Goal: Check status

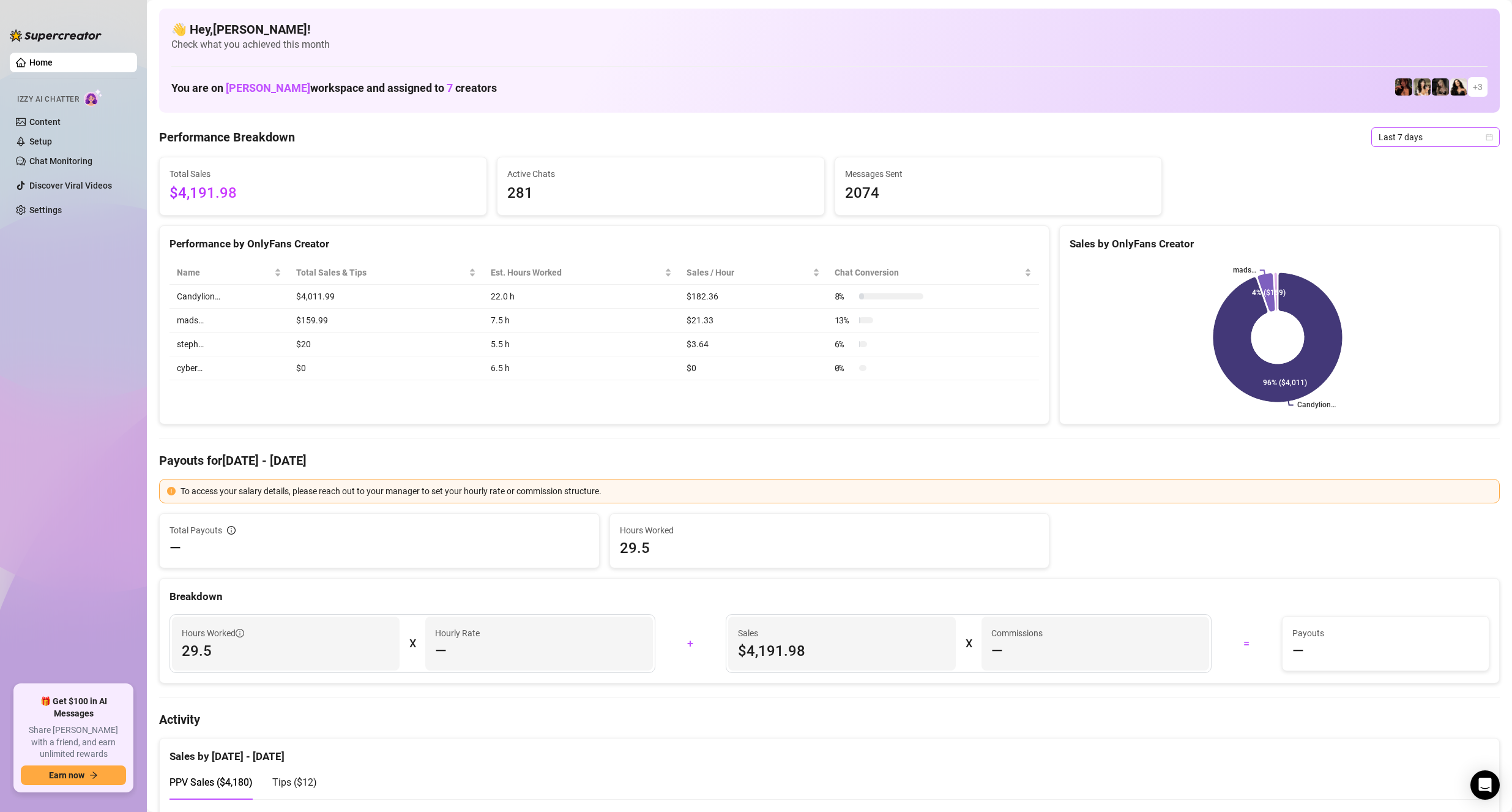
click at [1398, 137] on span "Last 7 days" at bounding box center [1435, 137] width 113 height 18
click at [1395, 162] on div "Last 24 hours" at bounding box center [1425, 162] width 109 height 14
click at [391, 392] on div "Performance by OnlyFans Creator Name Total Sales & Tips Est. Hours Worked Sales…" at bounding box center [604, 324] width 890 height 200
click at [344, 418] on div "Performance by OnlyFans Creator Name Total Sales & Tips Est. Hours Worked Sales…" at bounding box center [604, 324] width 890 height 200
click at [405, 395] on div "Performance by OnlyFans Creator Name Total Sales & Tips Est. Hours Worked Sales…" at bounding box center [604, 324] width 890 height 200
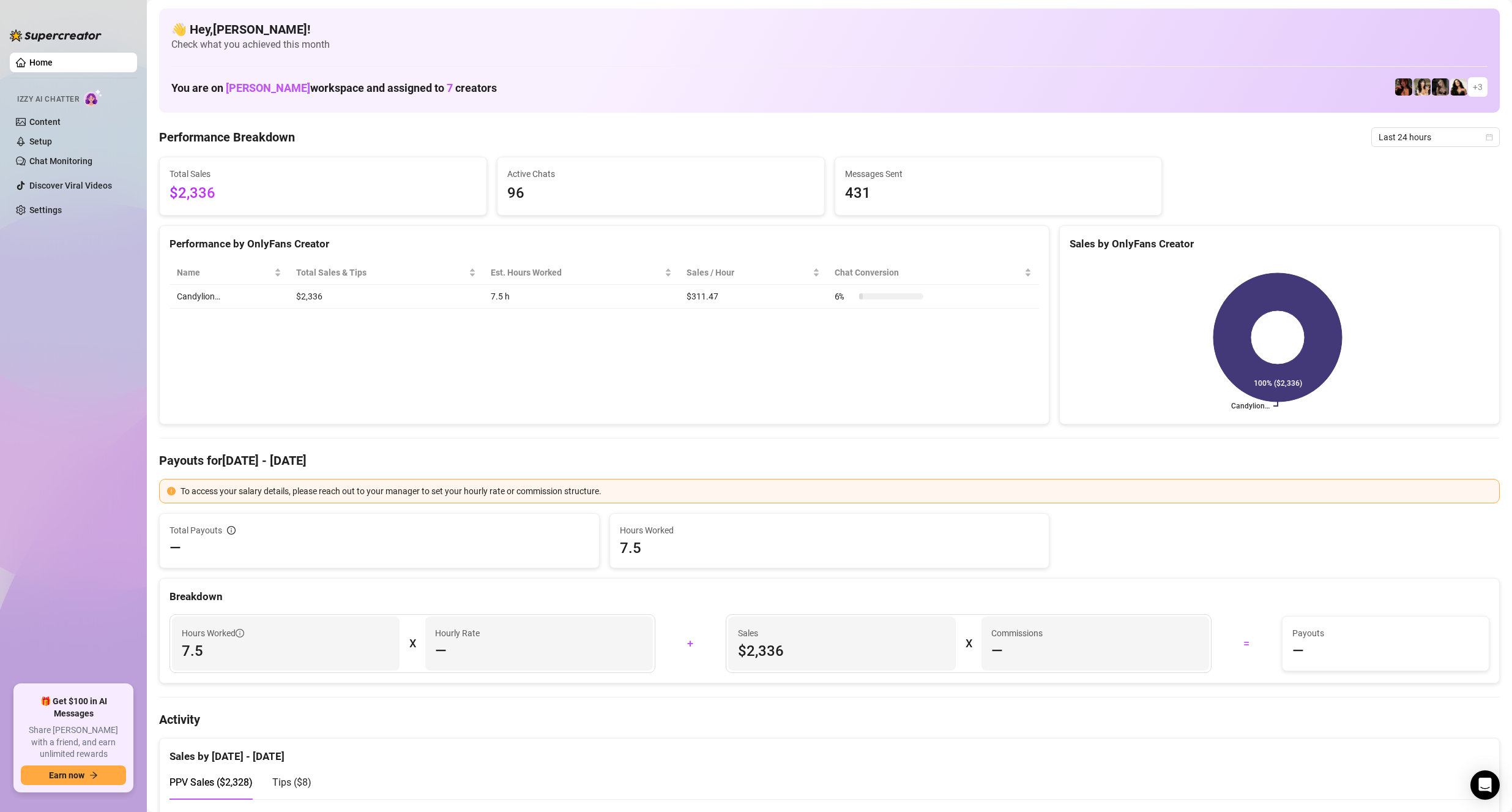
click at [331, 351] on div "Performance by OnlyFans Creator Name Total Sales & Tips Est. Hours Worked Sales…" at bounding box center [604, 324] width 890 height 200
drag, startPoint x: 320, startPoint y: 304, endPoint x: 296, endPoint y: 300, distance: 24.3
click at [296, 300] on td "$2,336" at bounding box center [386, 297] width 195 height 24
click at [334, 347] on div "Performance by OnlyFans Creator Name Total Sales & Tips Est. Hours Worked Sales…" at bounding box center [604, 324] width 890 height 200
click at [324, 344] on div "Performance by OnlyFans Creator Name Total Sales & Tips Est. Hours Worked Sales…" at bounding box center [604, 324] width 890 height 200
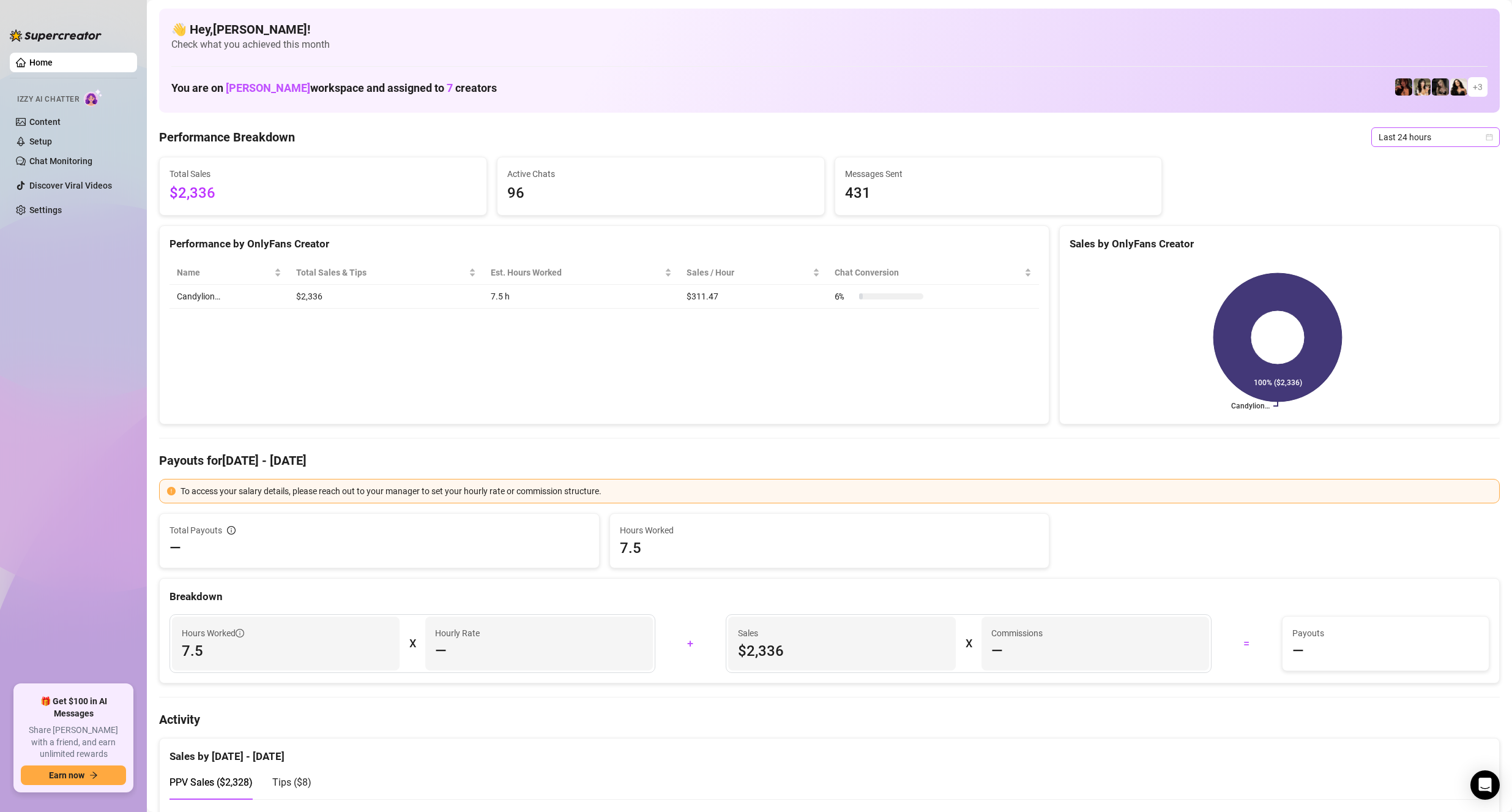
click at [1447, 130] on span "Last 24 hours" at bounding box center [1435, 137] width 113 height 18
click at [1392, 208] on div "Last 30 days" at bounding box center [1425, 201] width 123 height 20
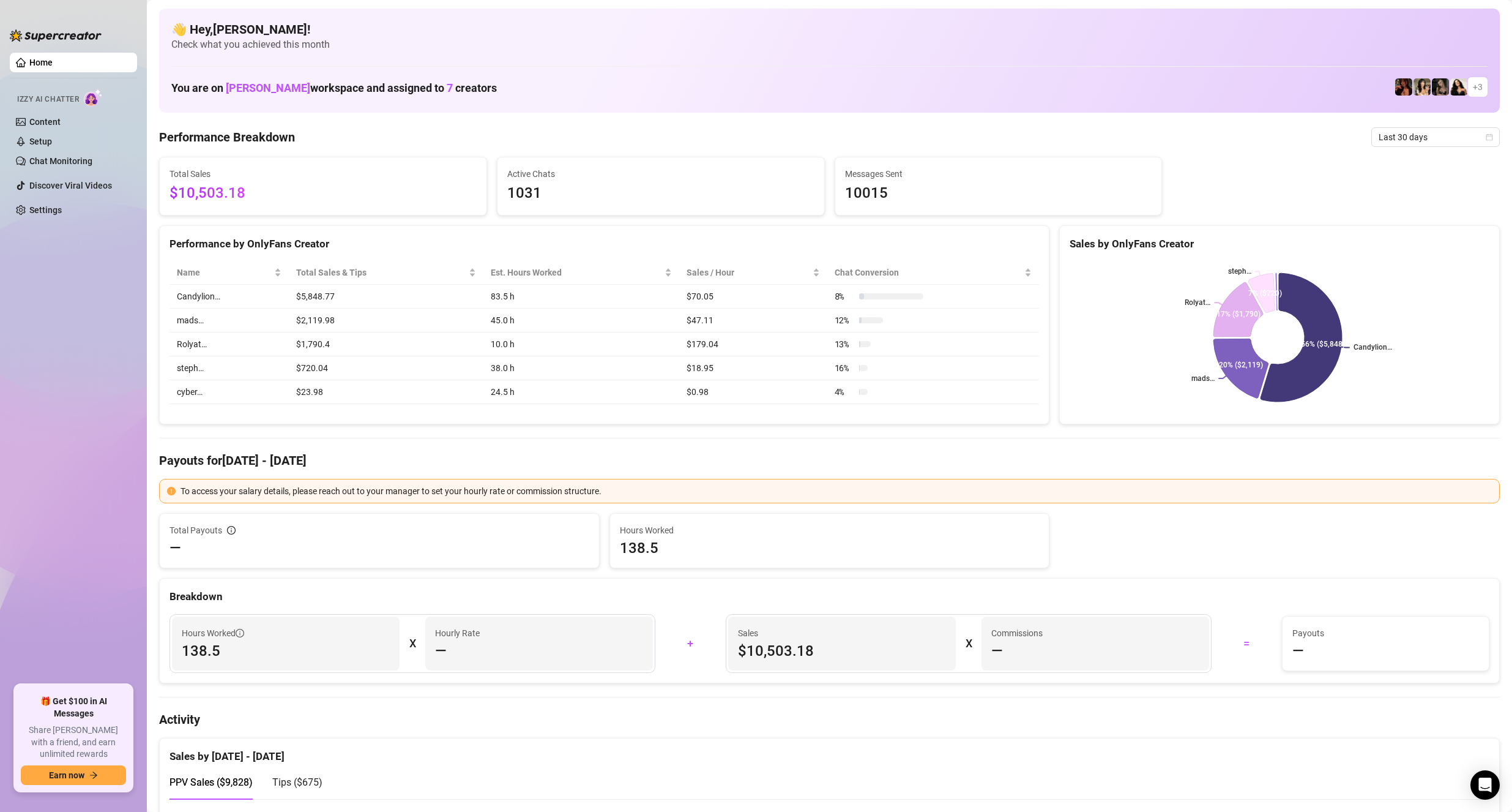
click at [523, 455] on h4 "Payouts for [DATE] - [DATE]" at bounding box center [830, 460] width 1341 height 17
